Goal: Information Seeking & Learning: Learn about a topic

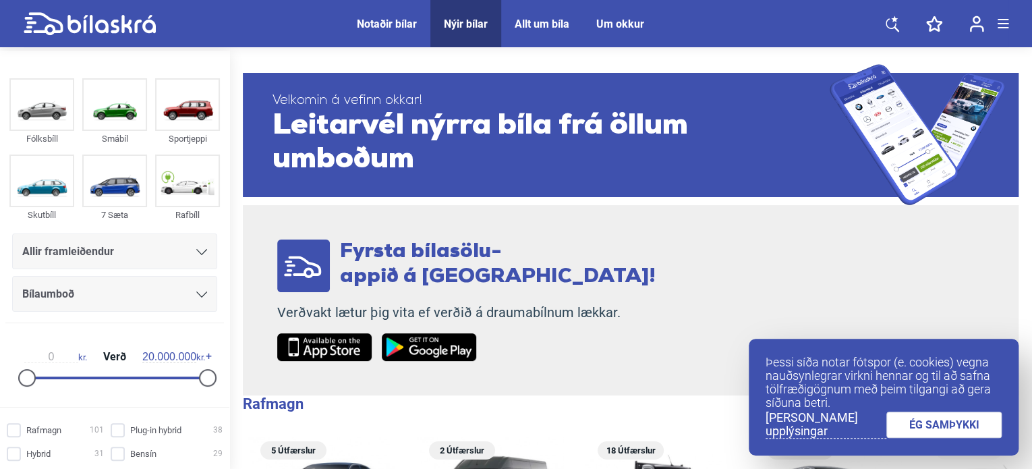
click at [387, 18] on div "Notaðir bílar" at bounding box center [387, 24] width 60 height 13
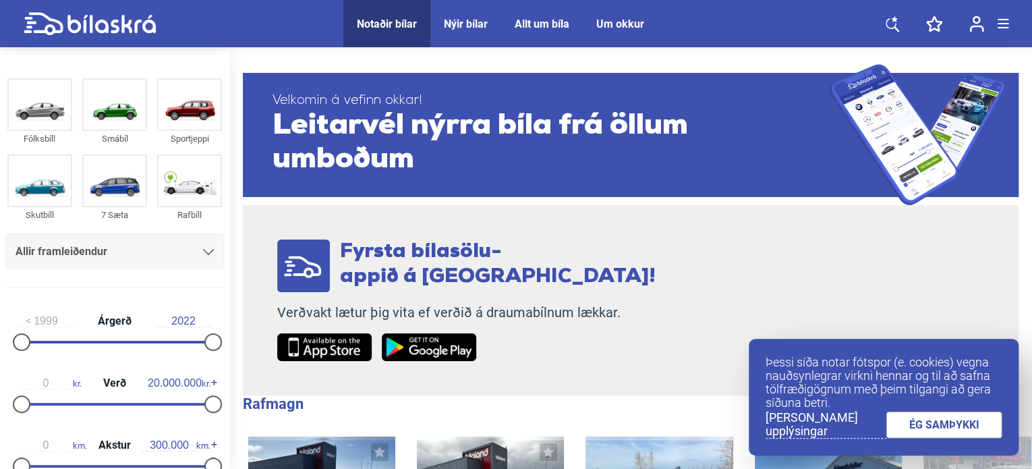
click at [203, 252] on icon at bounding box center [208, 252] width 11 height 6
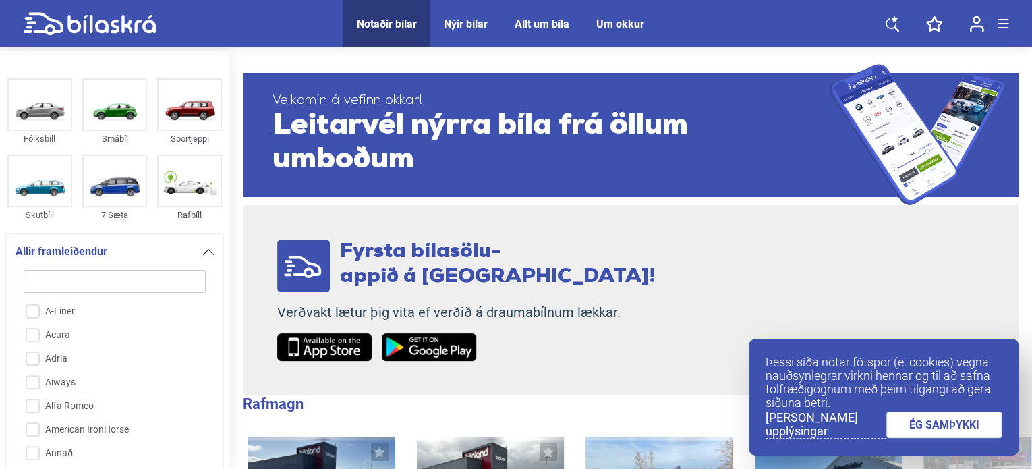
scroll to position [184, 0]
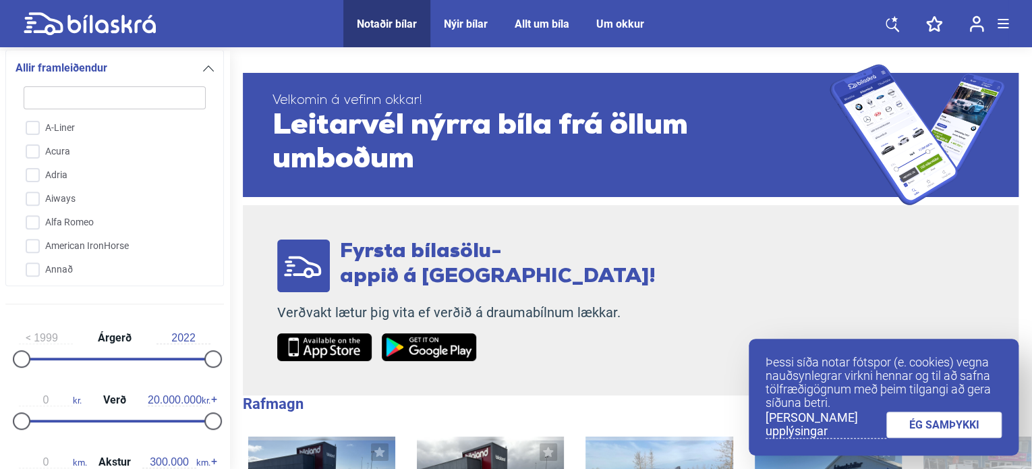
type input "t"
checkbox input "false"
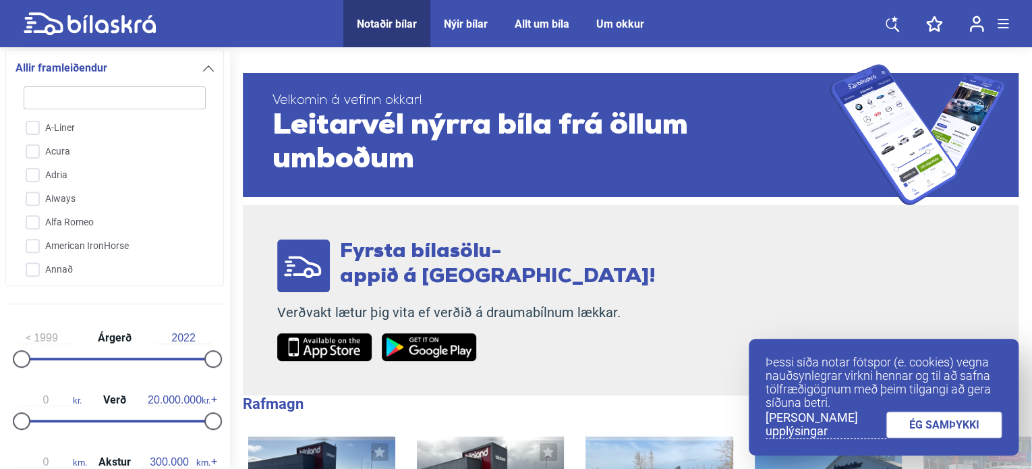
checkbox input "false"
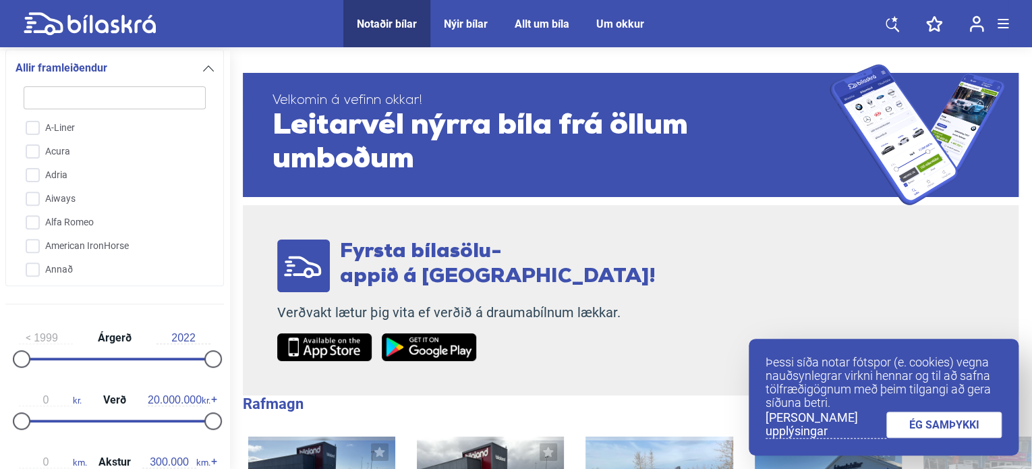
checkbox input "false"
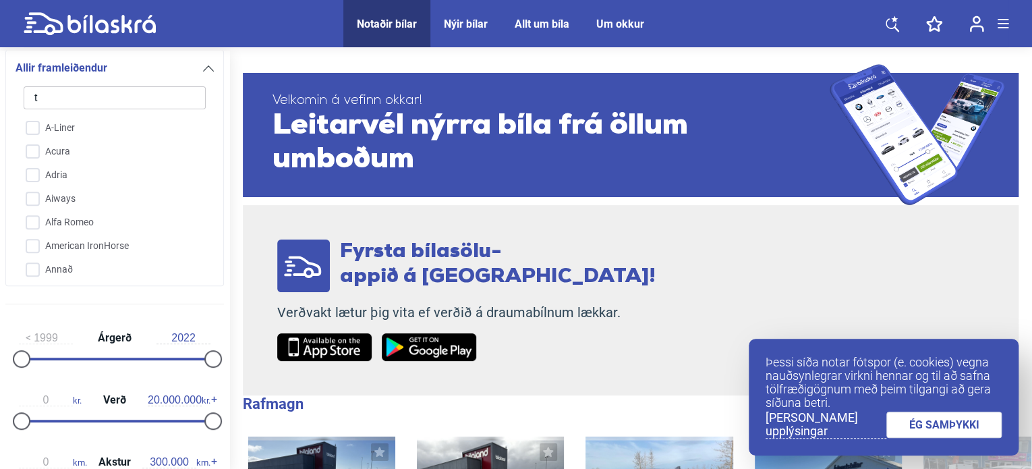
checkbox input "false"
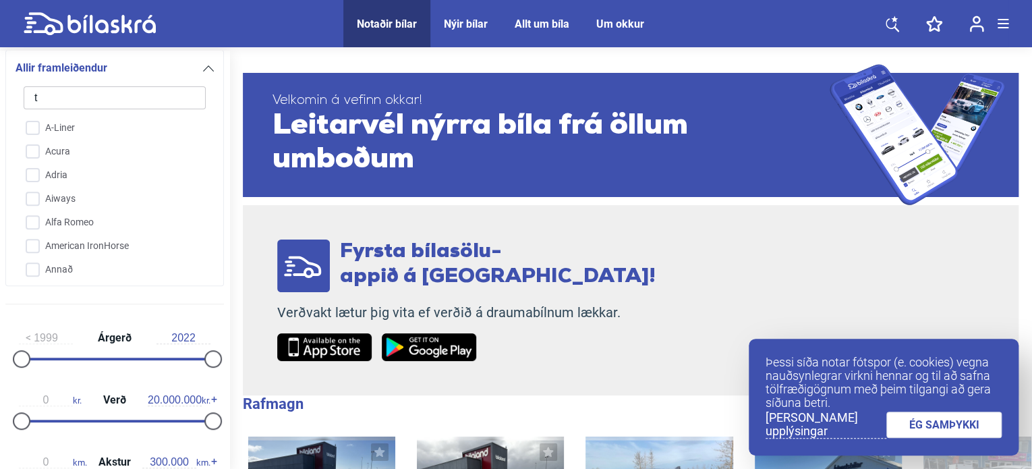
checkbox input "false"
type input "to"
checkbox input "false"
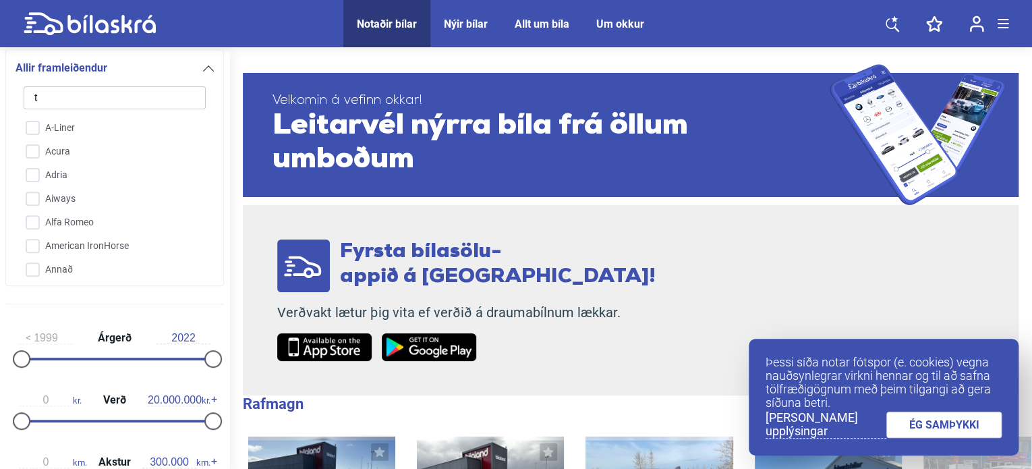
checkbox input "false"
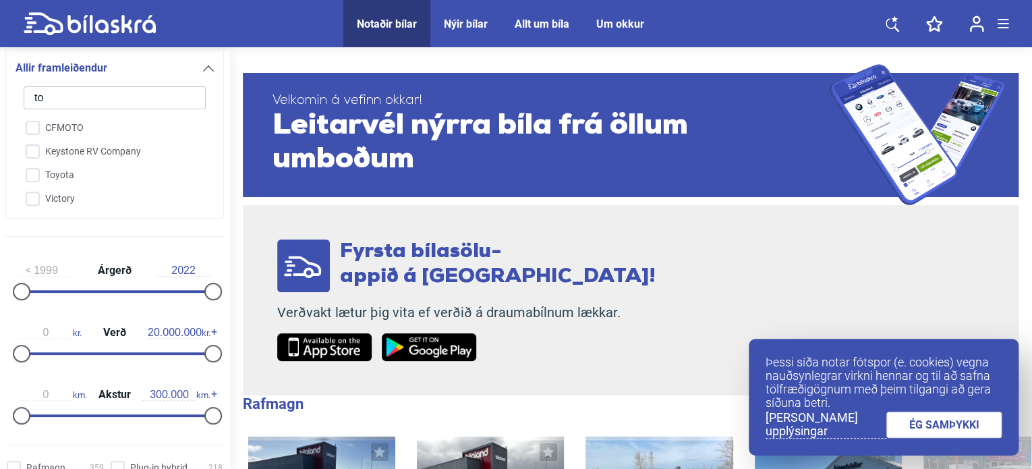
type input "toy"
checkbox input "false"
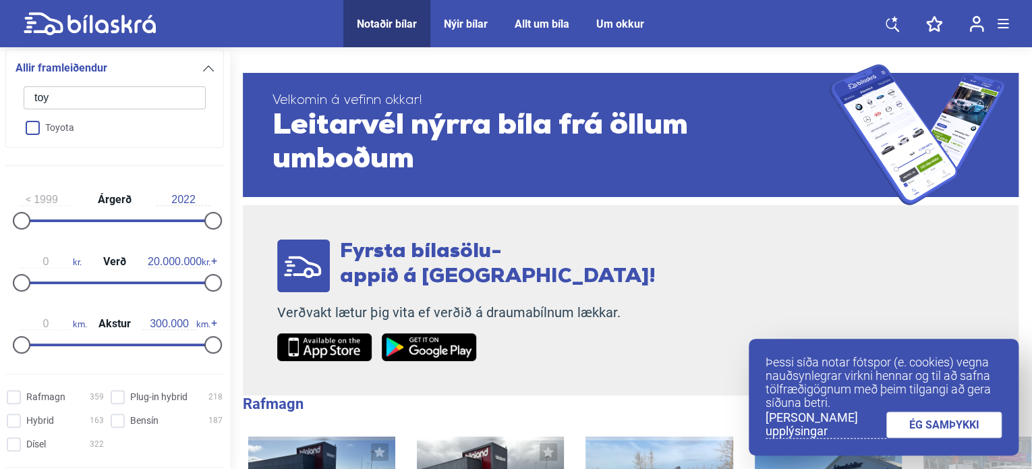
type input "toy"
click at [32, 127] on input "Toyota" at bounding box center [106, 129] width 184 height 24
checkbox input "true"
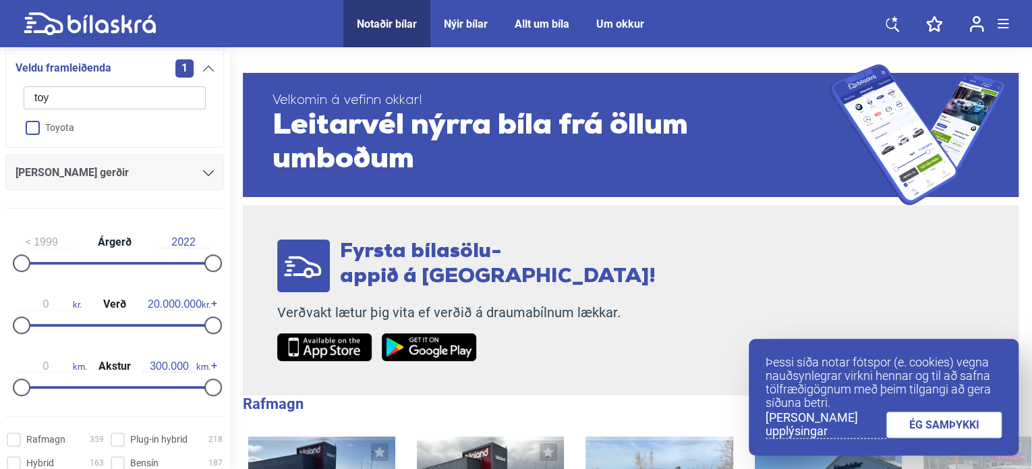
checkbox input "false"
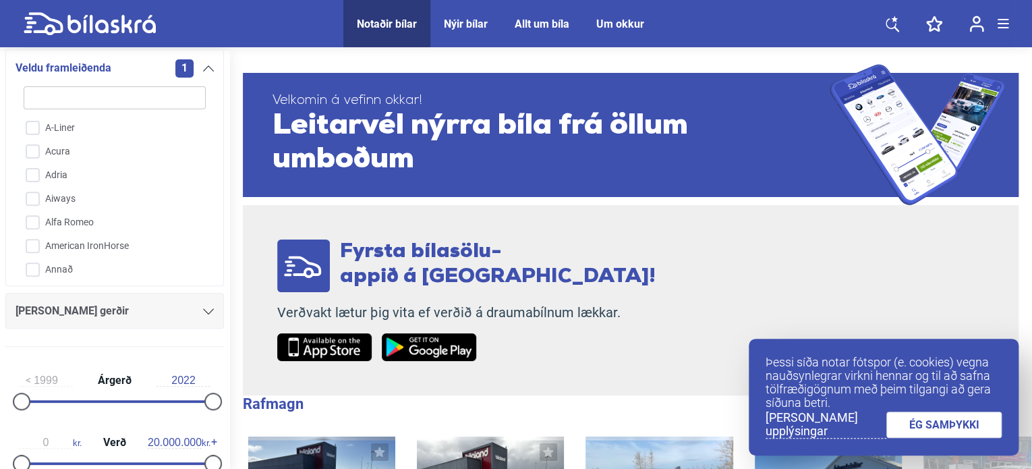
click at [92, 94] on input "search" at bounding box center [115, 97] width 182 height 23
click at [135, 318] on div "[PERSON_NAME] gerðir" at bounding box center [115, 311] width 198 height 19
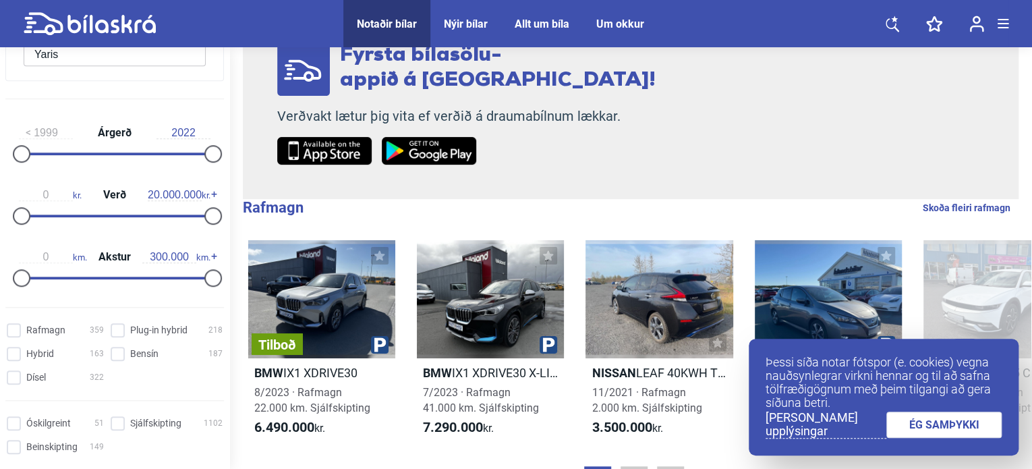
scroll to position [499, 0]
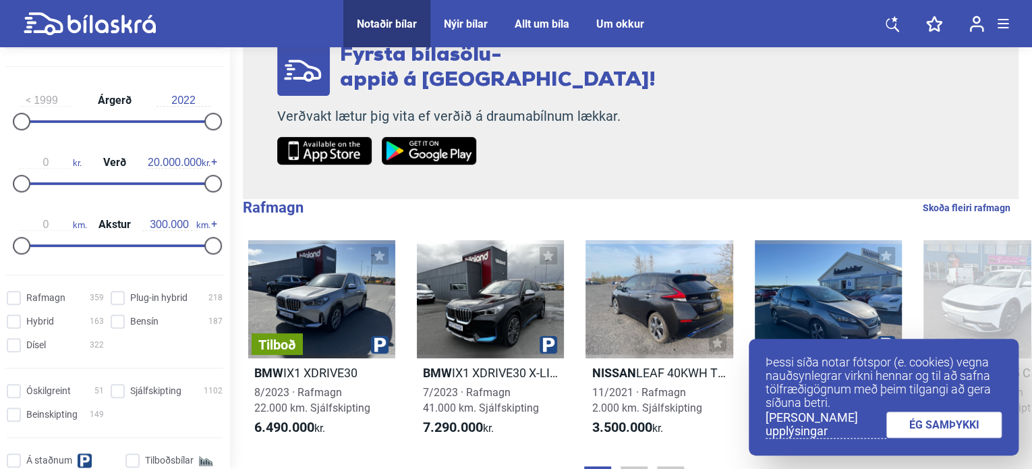
type input "Yaris"
type input "2013"
drag, startPoint x: 22, startPoint y: 121, endPoint x: 134, endPoint y: 121, distance: 111.3
click at [134, 121] on div at bounding box center [139, 122] width 18 height 18
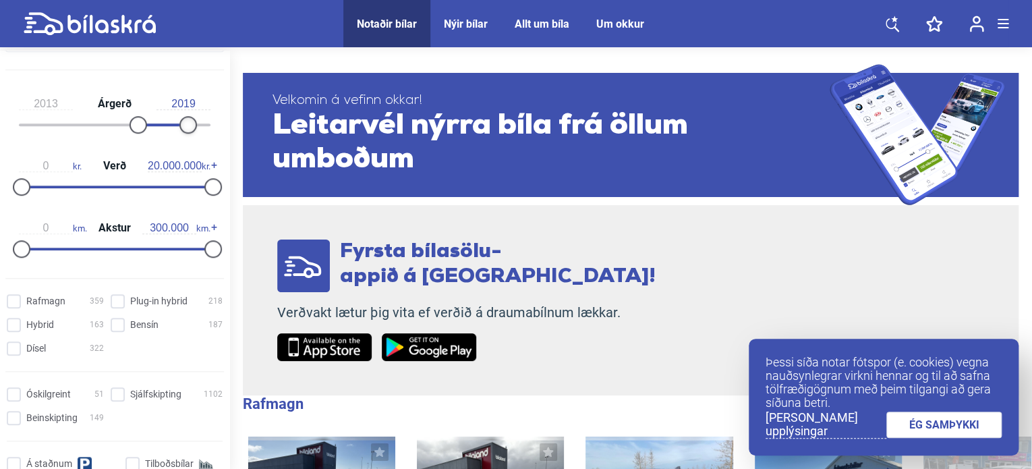
type input "2018"
drag, startPoint x: 208, startPoint y: 121, endPoint x: 177, endPoint y: 120, distance: 31.1
click at [177, 120] on div at bounding box center [180, 125] width 18 height 18
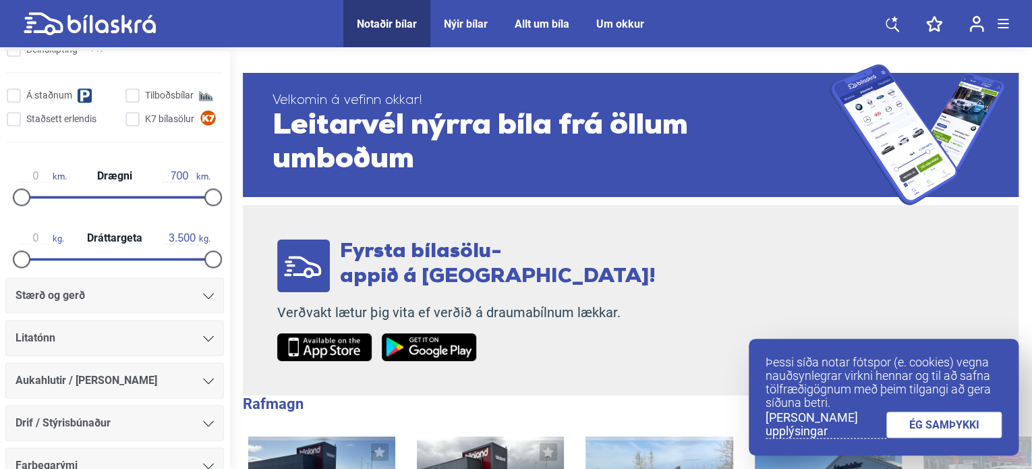
scroll to position [984, 0]
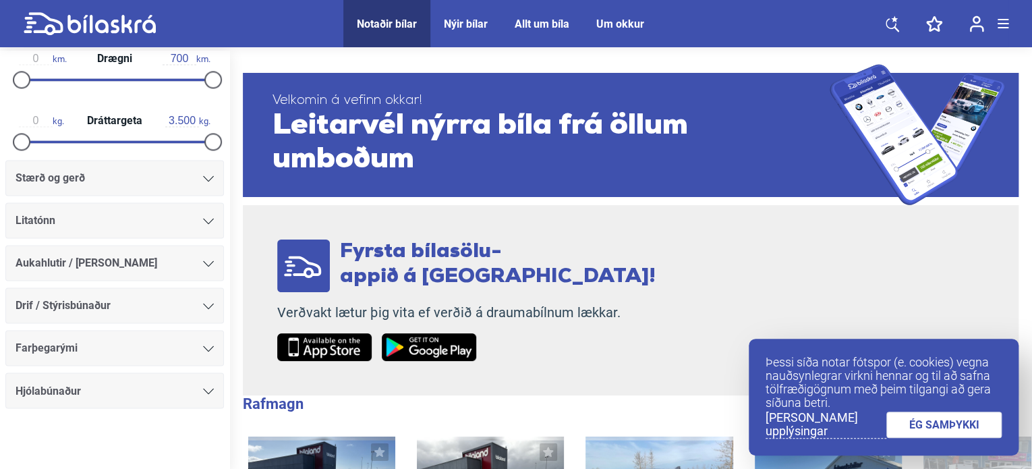
click at [400, 141] on span "Leitarvél nýrra bíla frá öllum umboðum" at bounding box center [551, 142] width 557 height 67
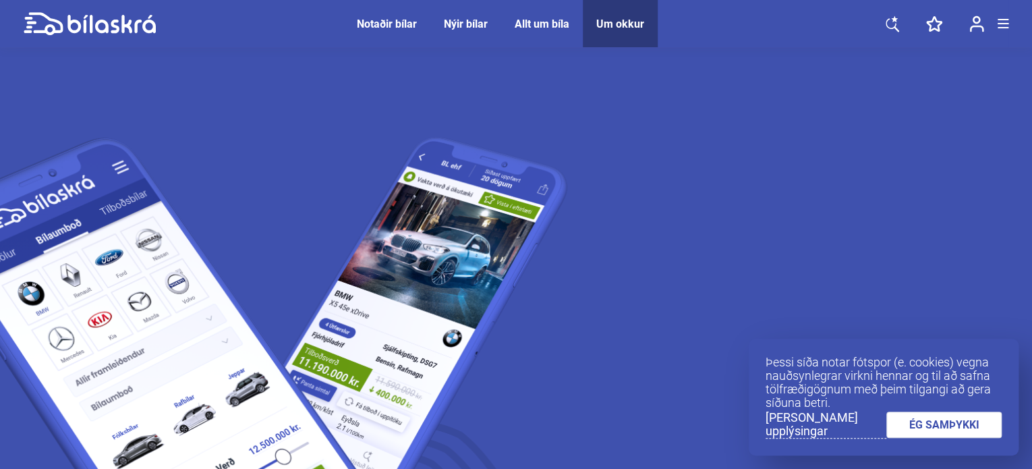
click at [944, 431] on link "ÉG SAMÞYKKI" at bounding box center [945, 425] width 116 height 26
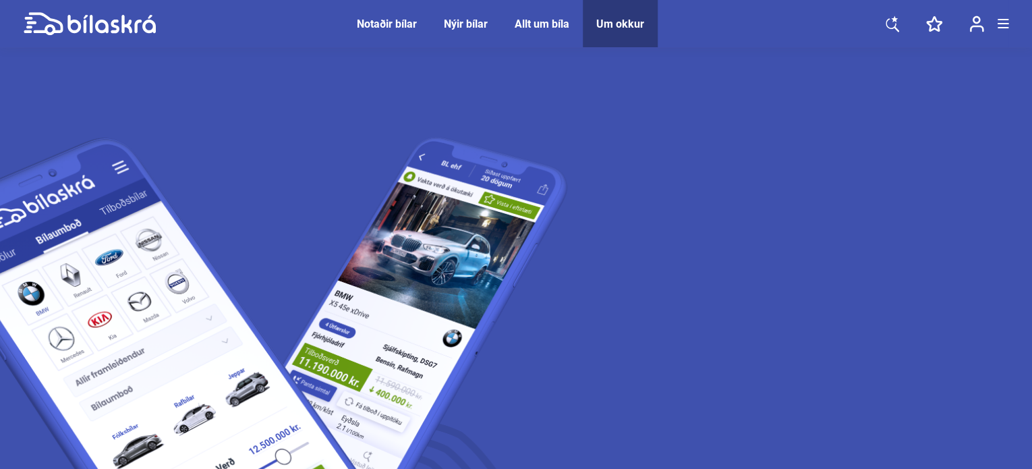
drag, startPoint x: 1031, startPoint y: 145, endPoint x: 1036, endPoint y: 331, distance: 186.3
click at [888, 26] on icon at bounding box center [892, 24] width 13 height 17
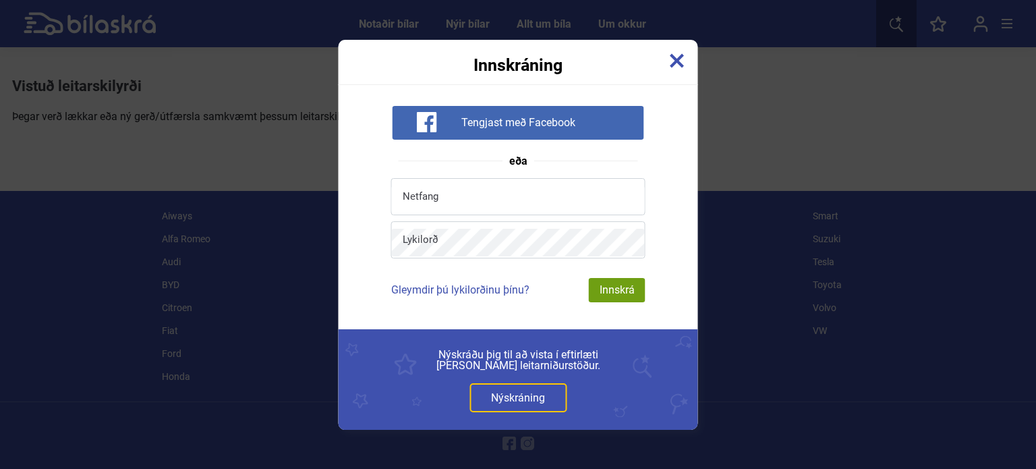
click at [679, 61] on img at bounding box center [677, 60] width 15 height 15
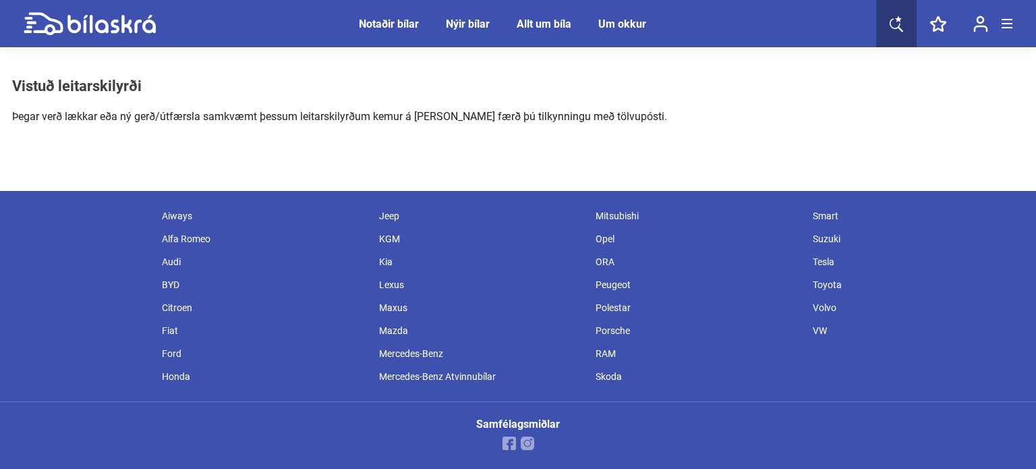
click at [397, 147] on div "Vistuð leitarskilyrði Þegar verð lækkar eða ný gerð/útfærsla samkvæmt þessum le…" at bounding box center [518, 121] width 1012 height 140
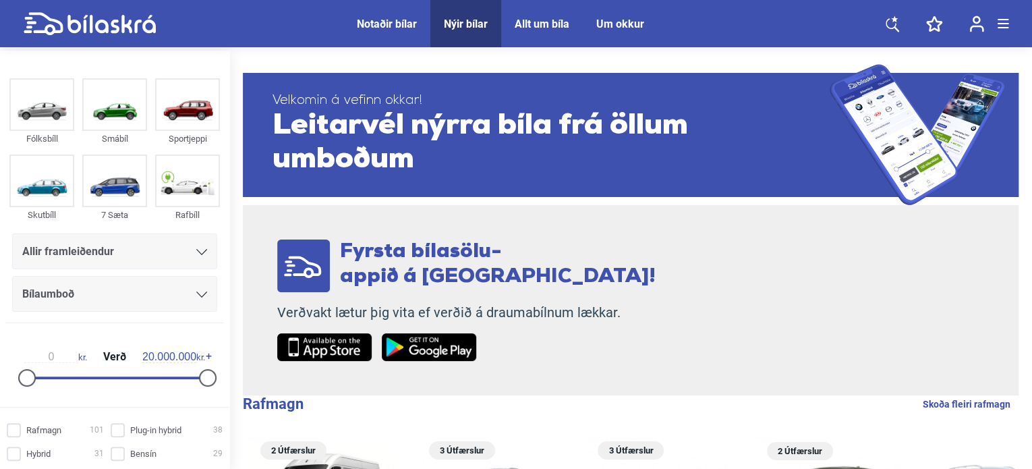
click at [394, 24] on div "Notaðir bílar" at bounding box center [387, 24] width 60 height 13
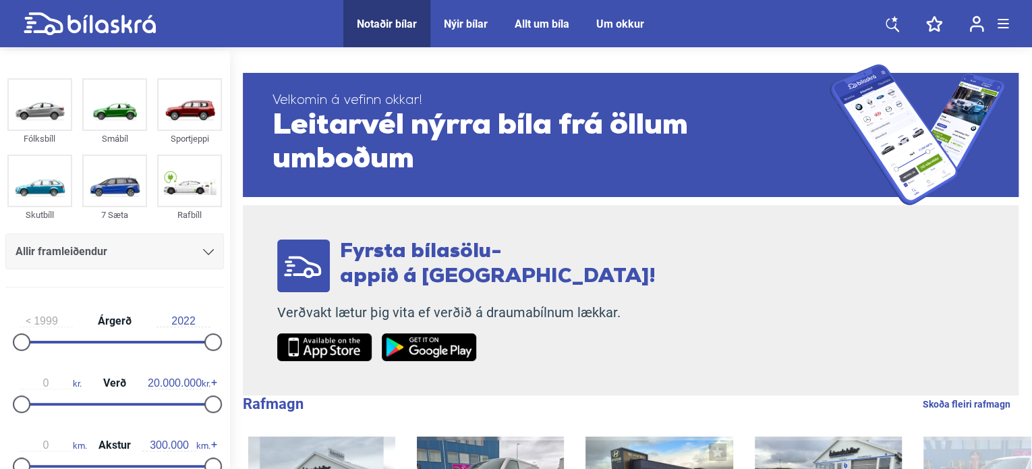
click at [179, 258] on div "Allir framleiðendur" at bounding box center [115, 251] width 198 height 19
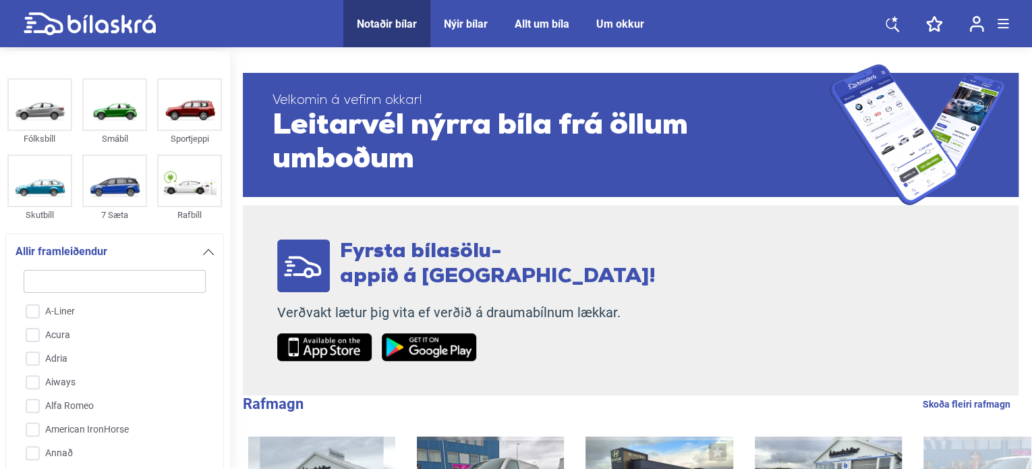
scroll to position [184, 0]
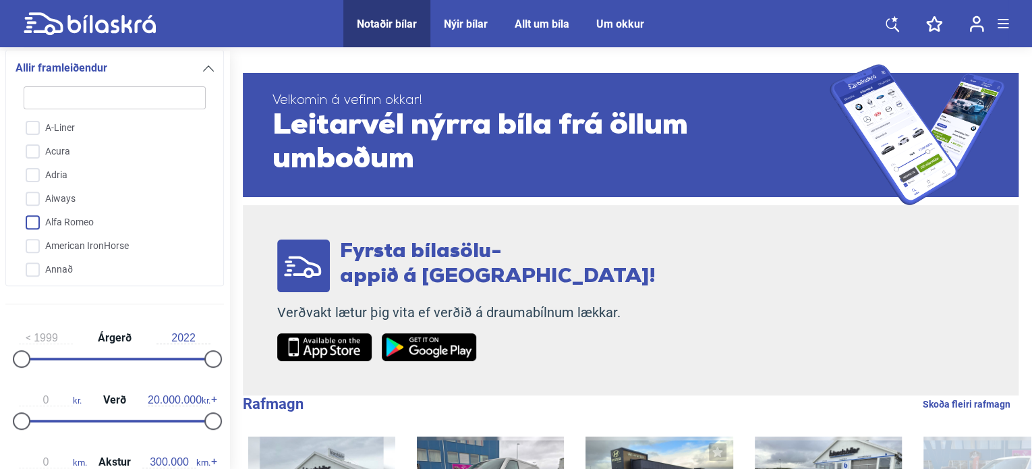
type input "t"
checkbox input "false"
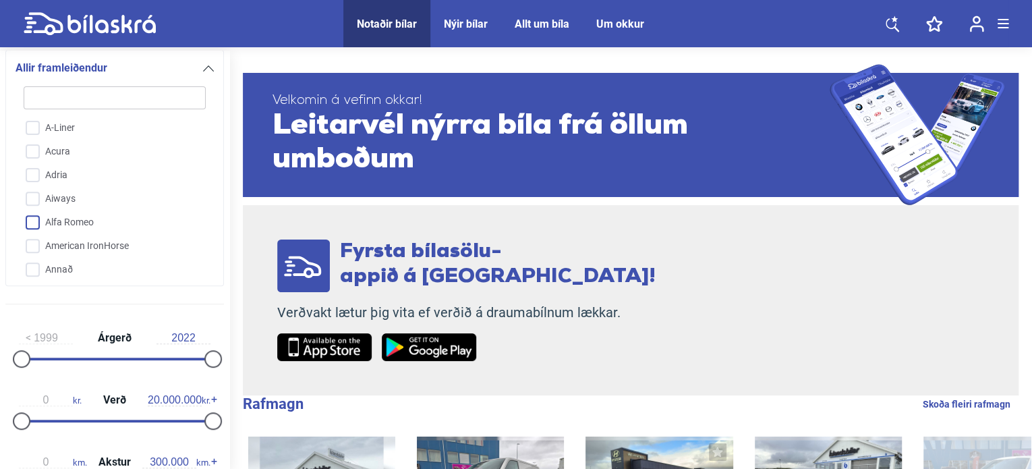
checkbox input "false"
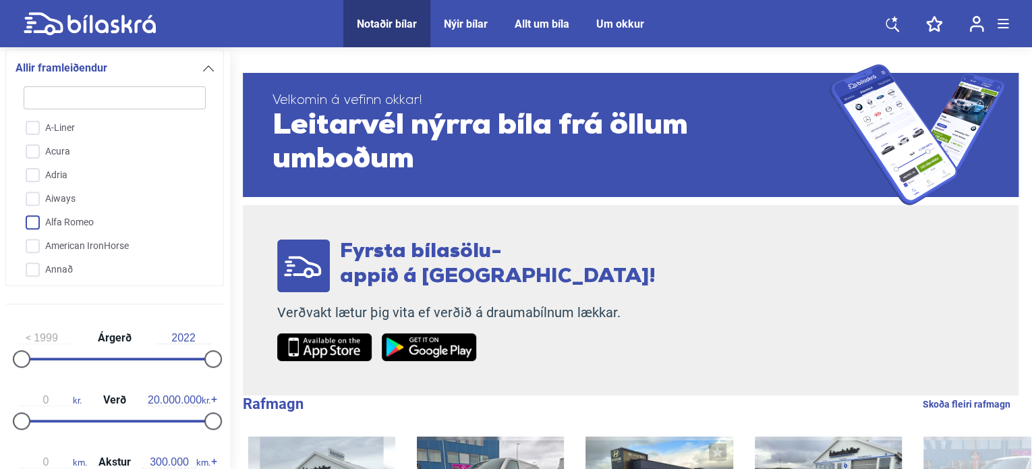
checkbox input "false"
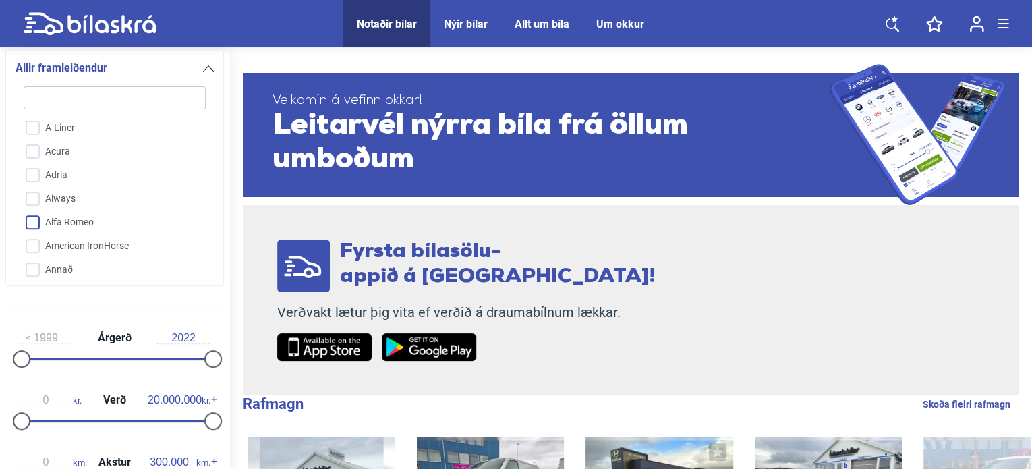
checkbox input "false"
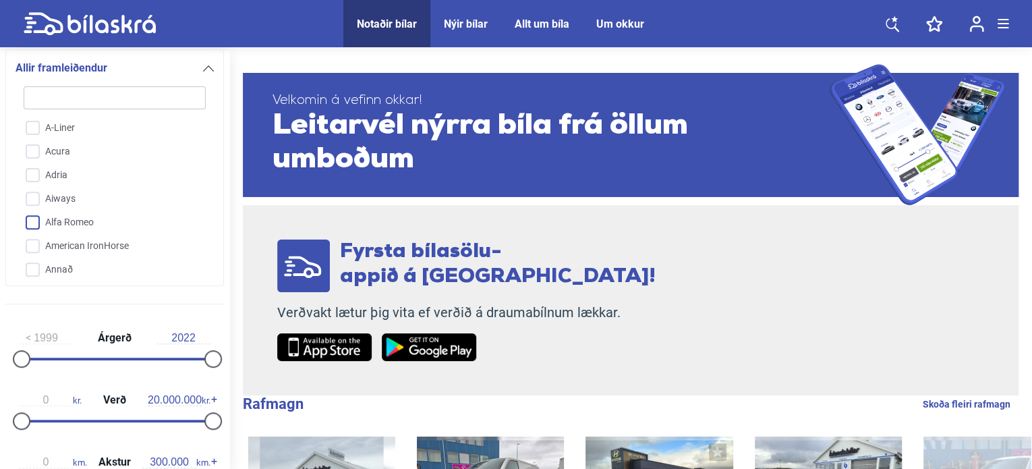
checkbox input "false"
type input "to"
checkbox input "false"
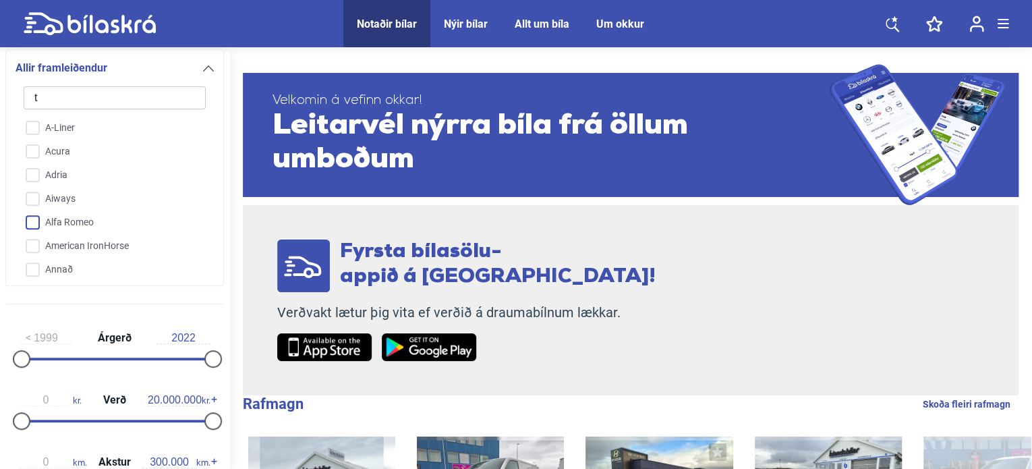
checkbox input "false"
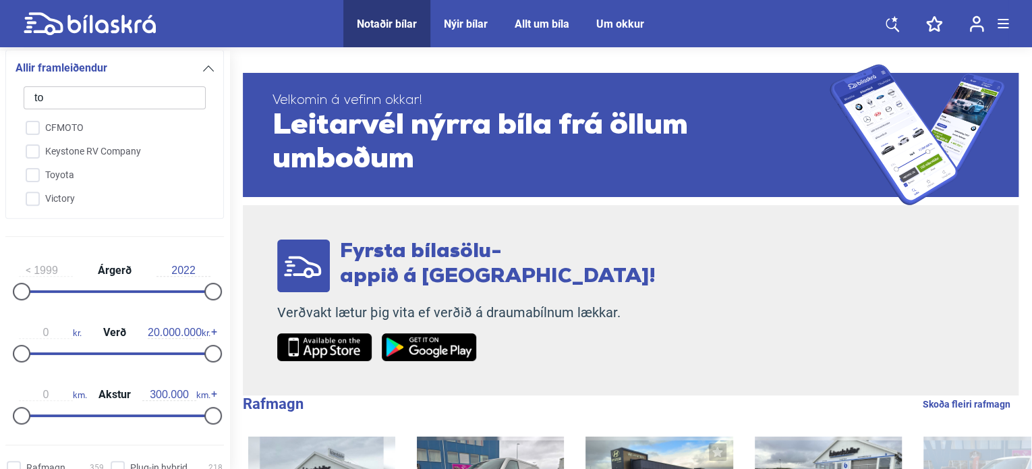
type input "toy"
checkbox input "false"
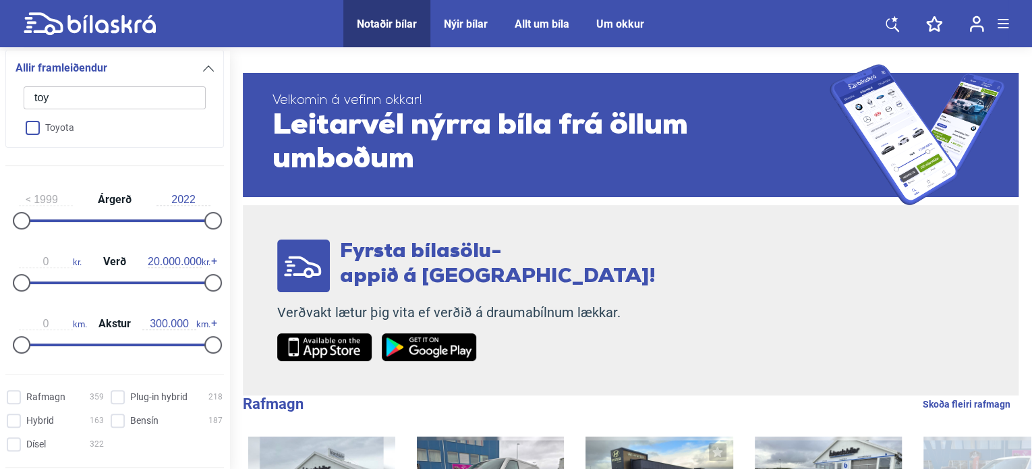
type input "toy"
click at [34, 130] on input "Toyota" at bounding box center [106, 129] width 184 height 24
checkbox input "true"
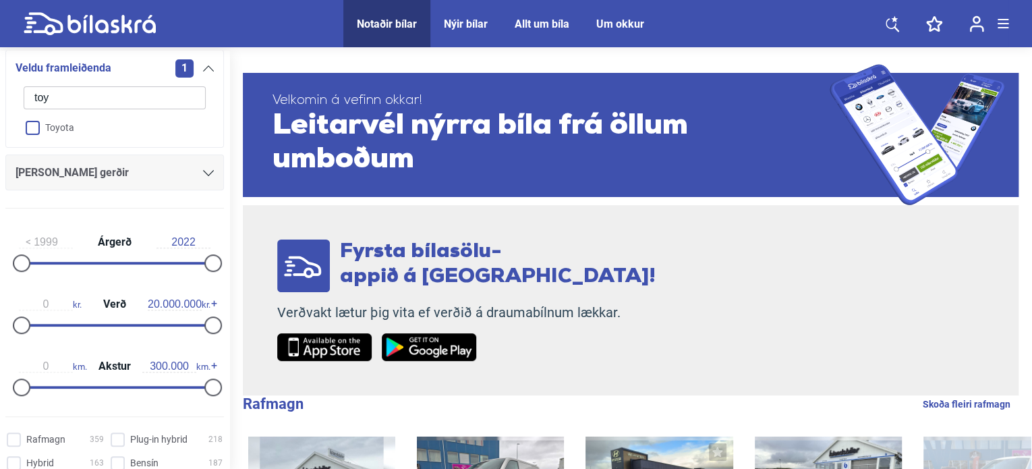
checkbox input "false"
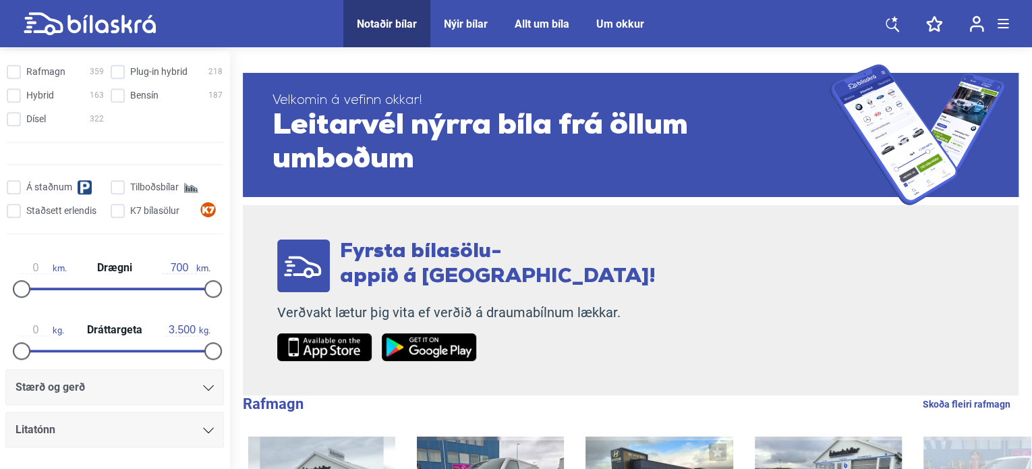
scroll to position [729, 0]
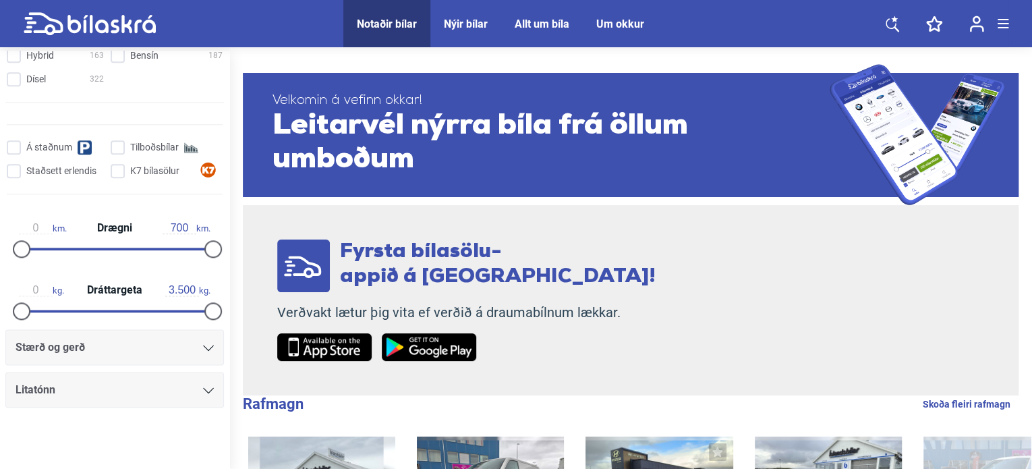
click at [169, 346] on div "Stærð og gerð" at bounding box center [115, 347] width 198 height 19
click at [206, 345] on icon at bounding box center [208, 348] width 11 height 6
click at [203, 347] on icon at bounding box center [208, 348] width 11 height 6
click at [206, 350] on div at bounding box center [208, 347] width 11 height 11
click at [206, 347] on icon at bounding box center [208, 348] width 11 height 6
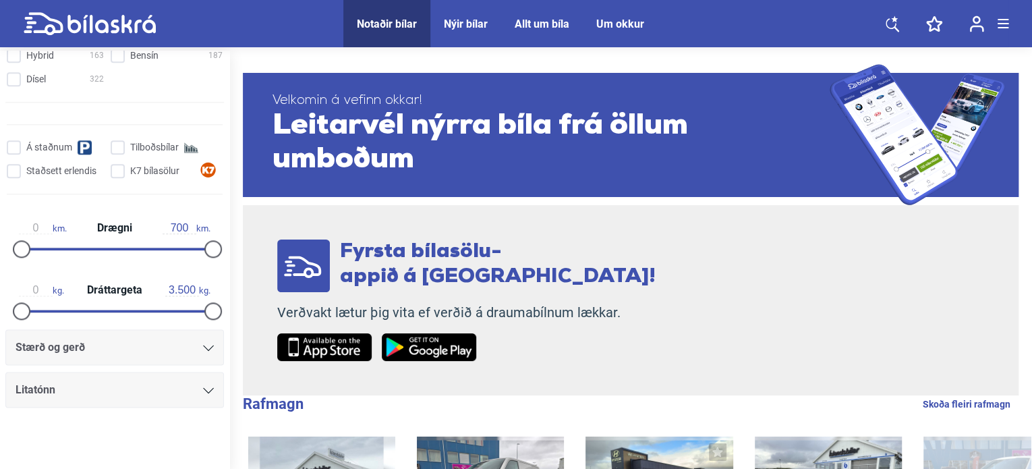
click at [206, 347] on icon at bounding box center [208, 348] width 11 height 6
click at [224, 377] on div "Stærð og gerð Litatónn" at bounding box center [114, 368] width 229 height 78
click at [204, 393] on div at bounding box center [208, 390] width 11 height 11
drag, startPoint x: 1031, startPoint y: 96, endPoint x: 1036, endPoint y: 150, distance: 53.5
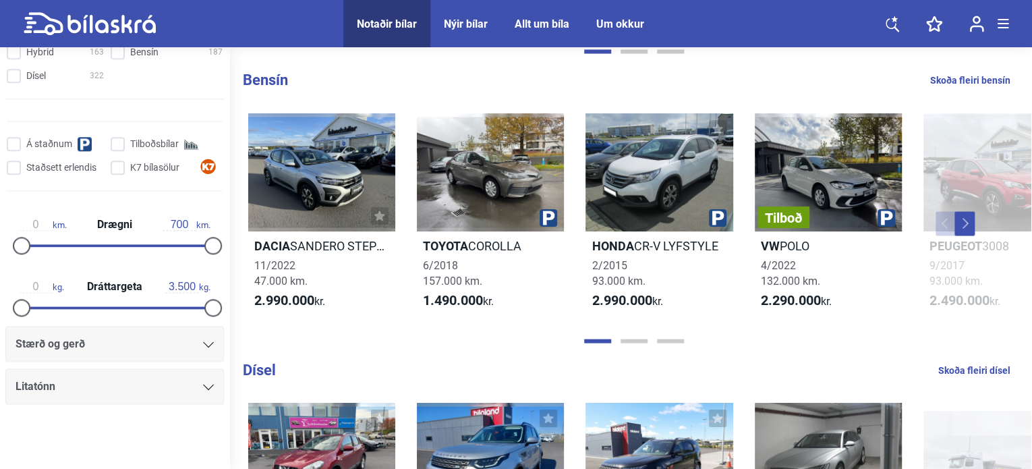
scroll to position [1196, 0]
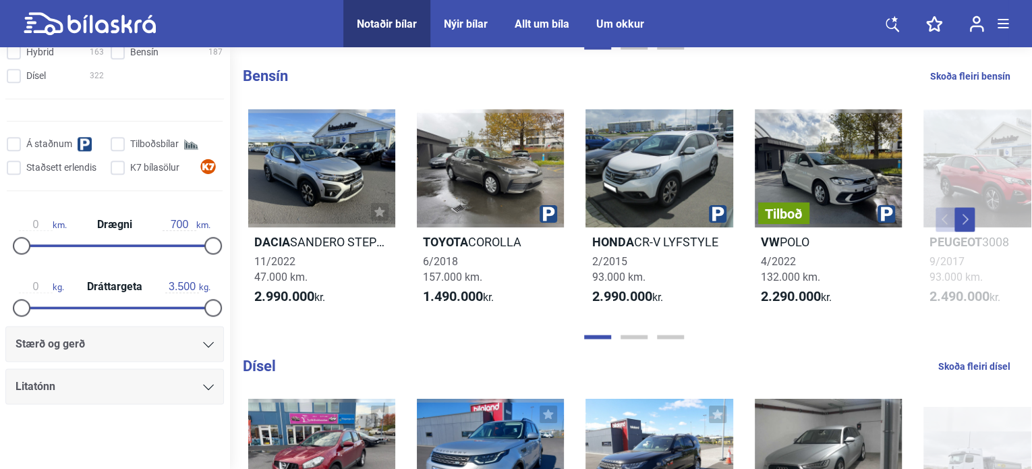
click at [964, 76] on link "Skoða fleiri bensín" at bounding box center [970, 76] width 80 height 18
checkbox input "true"
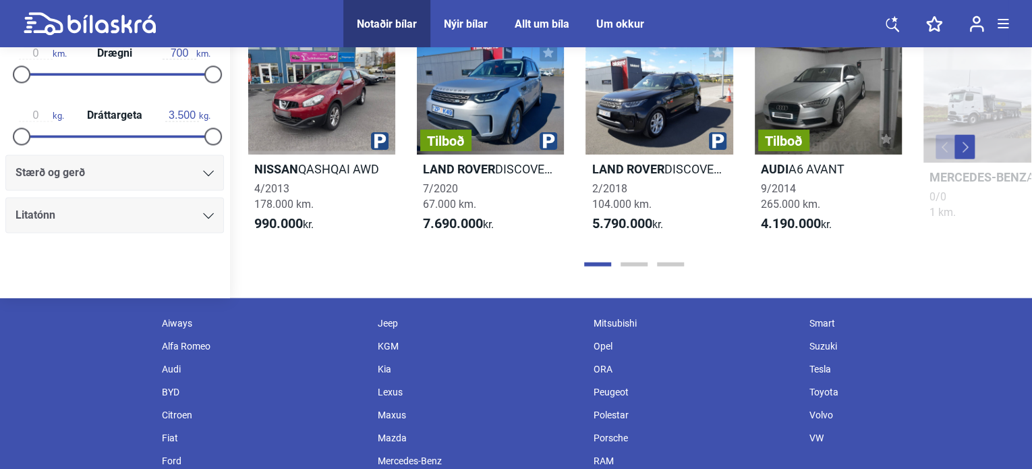
scroll to position [1641, 0]
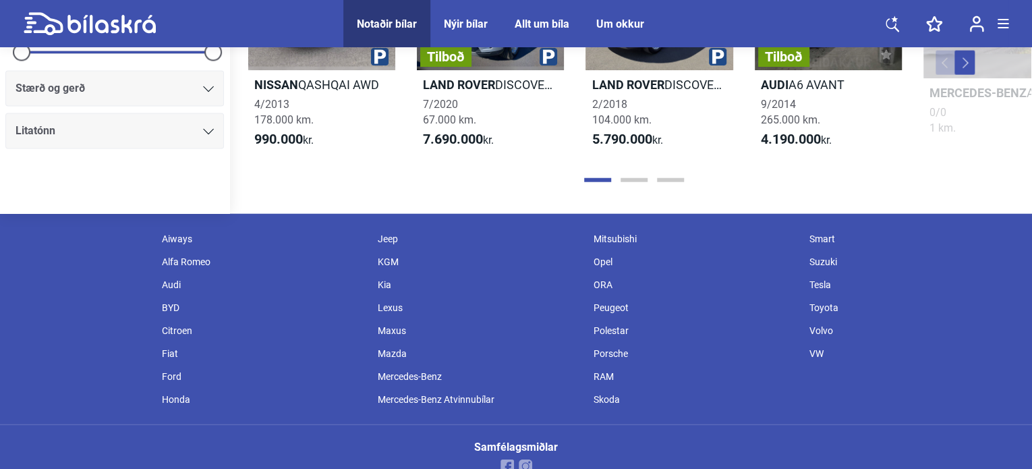
click at [824, 314] on div "Toyota" at bounding box center [911, 307] width 216 height 23
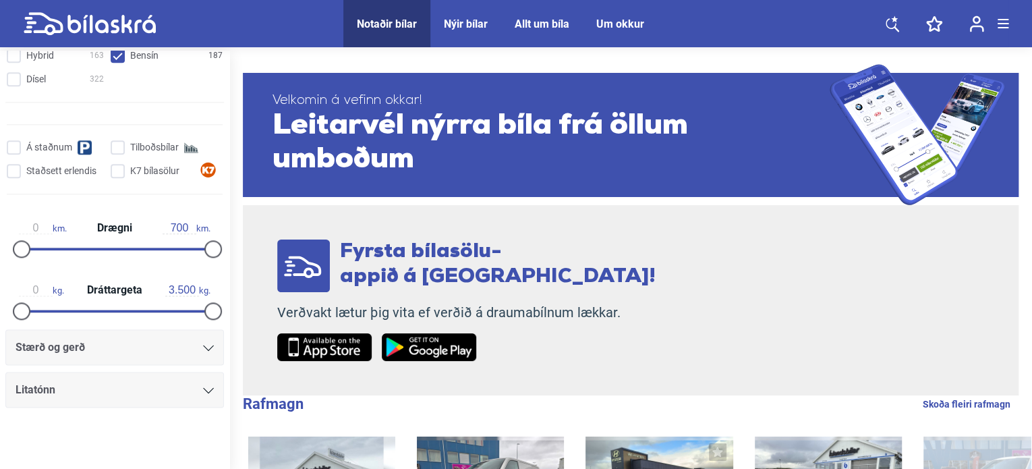
click at [622, 30] on span "Um okkur" at bounding box center [620, 23] width 75 height 47
click at [610, 22] on div "Um okkur" at bounding box center [620, 24] width 48 height 13
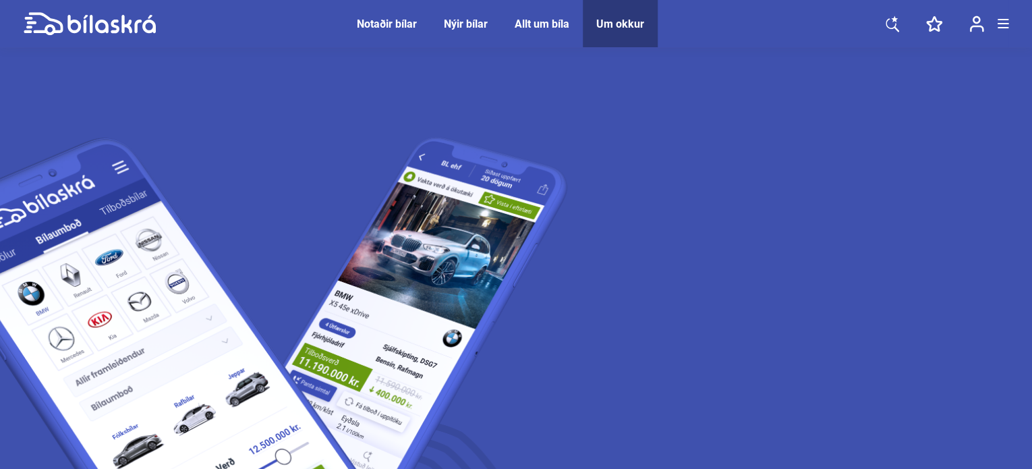
click at [573, 294] on img at bounding box center [296, 453] width 862 height 793
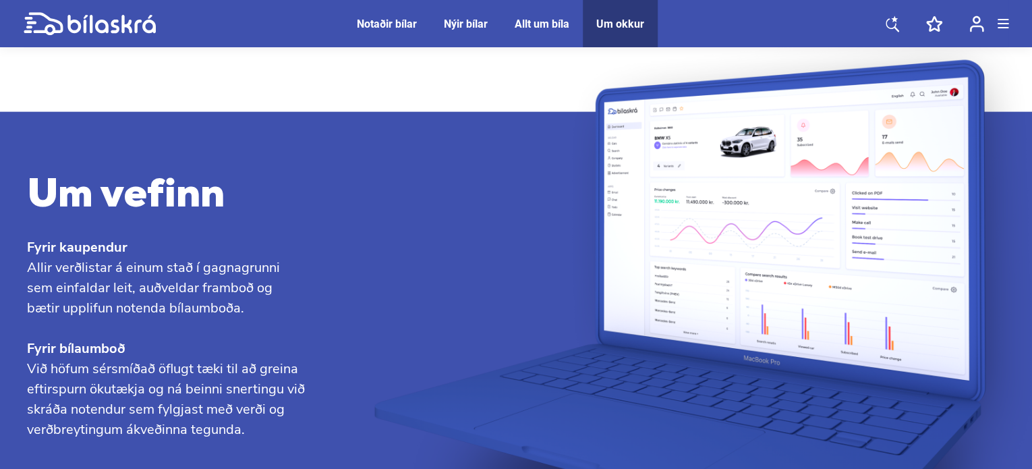
scroll to position [1484, 0]
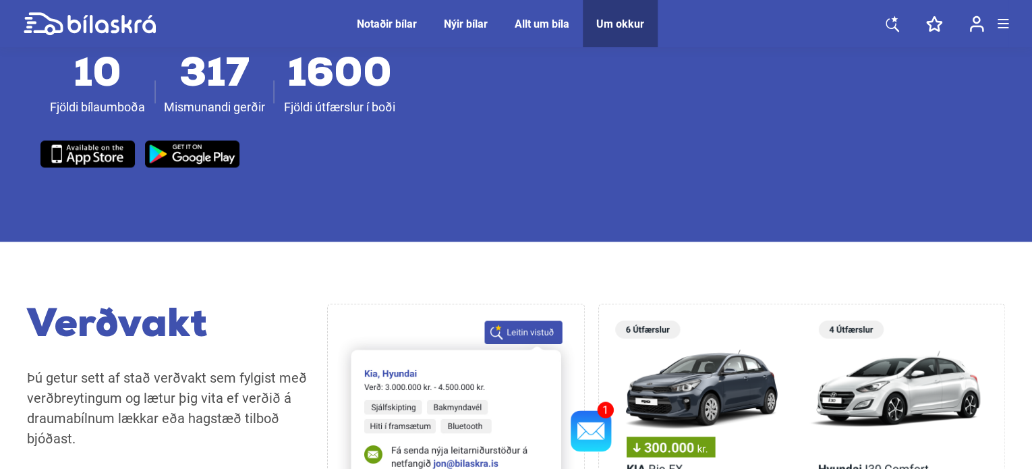
scroll to position [891, 0]
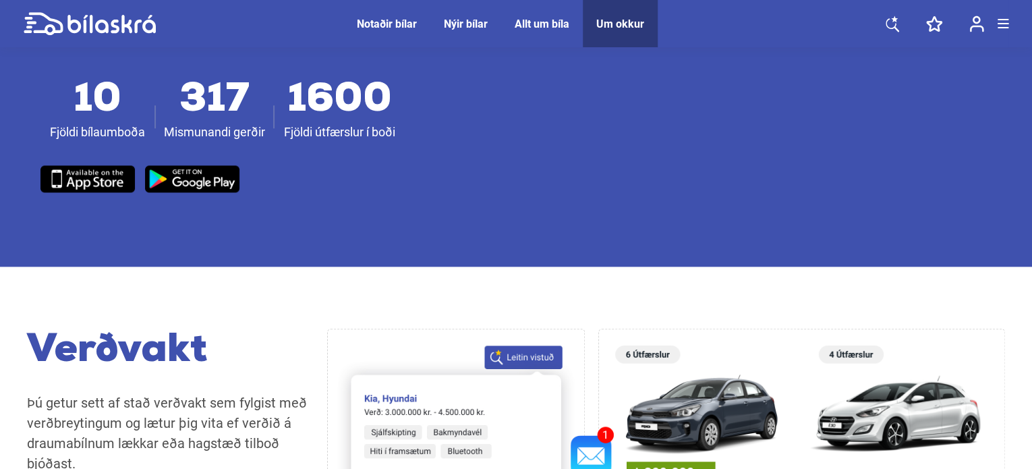
click at [888, 19] on icon at bounding box center [892, 24] width 13 height 13
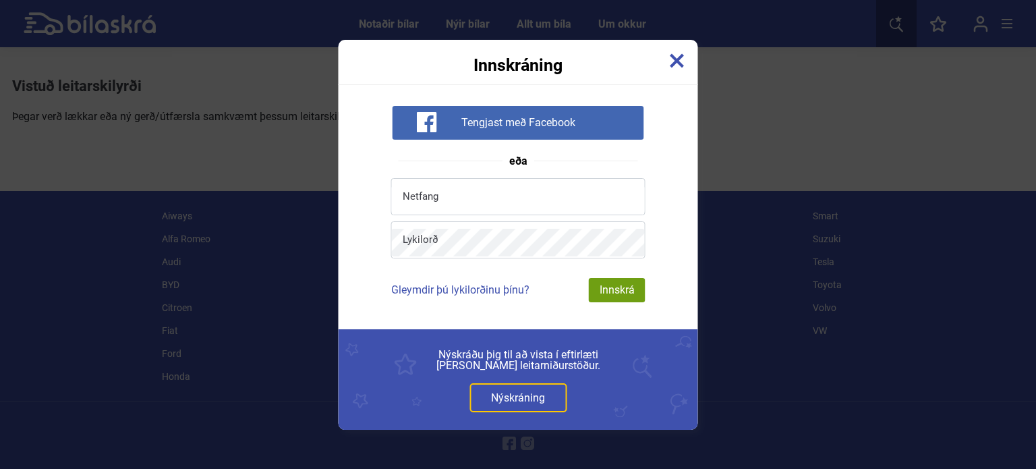
click at [675, 64] on img at bounding box center [677, 60] width 15 height 15
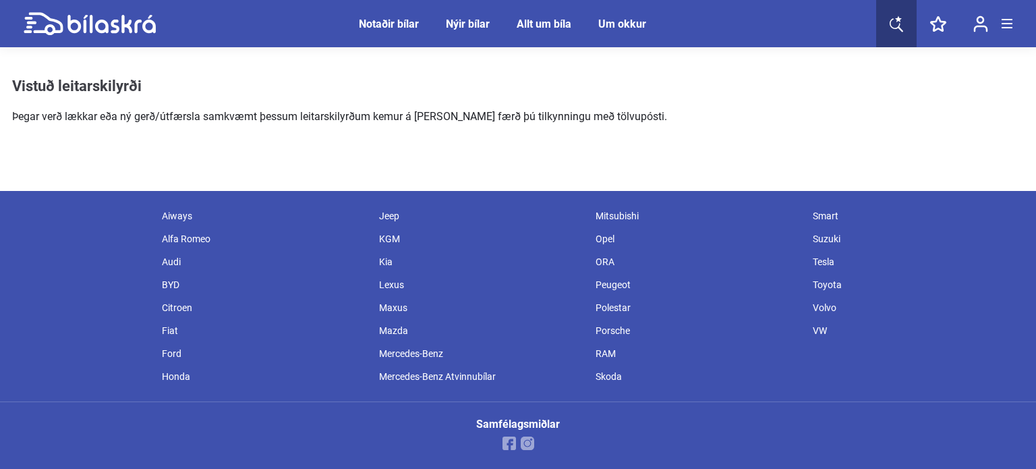
click at [1009, 24] on div at bounding box center [1007, 23] width 11 height 9
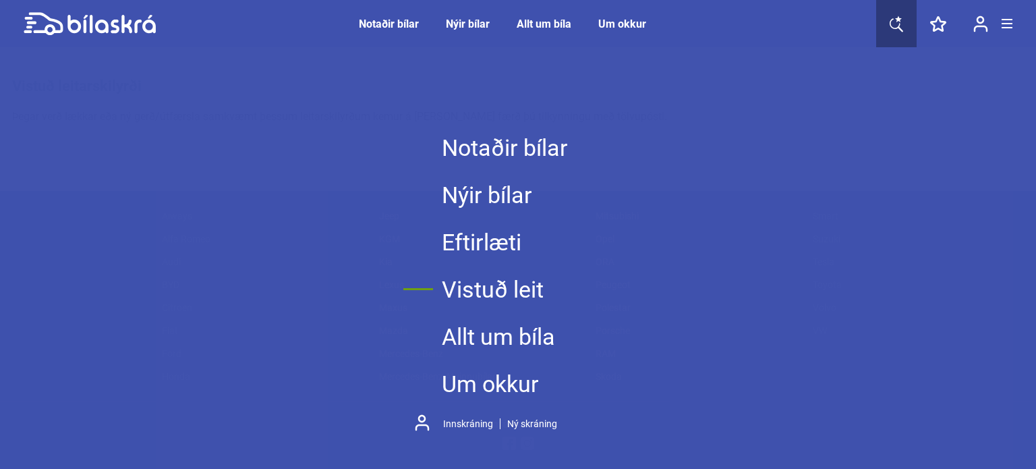
click at [1009, 24] on div at bounding box center [1007, 23] width 11 height 9
